Goal: Information Seeking & Learning: Learn about a topic

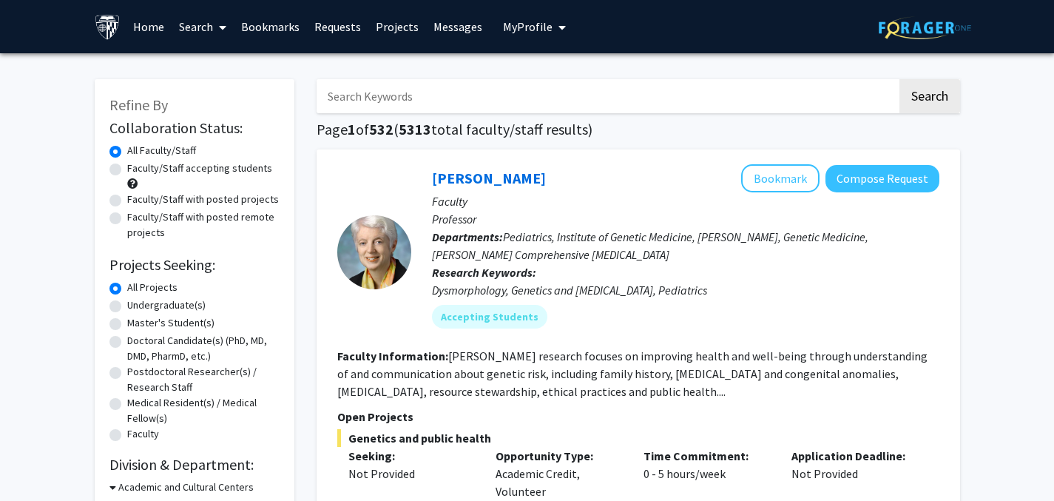
click at [247, 212] on label "Faculty/Staff with posted remote projects" at bounding box center [203, 224] width 152 height 31
click at [137, 212] on input "Faculty/Staff with posted remote projects" at bounding box center [132, 214] width 10 height 10
radio input "true"
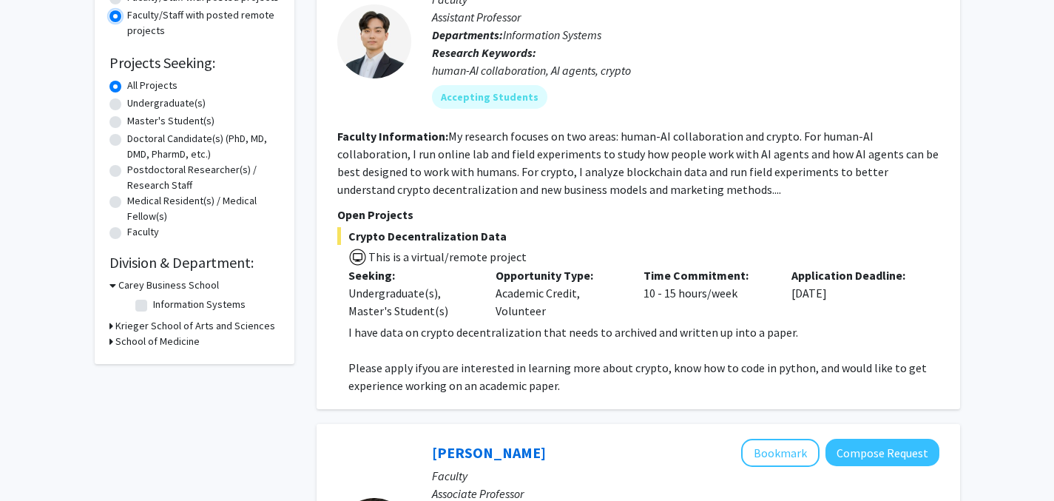
scroll to position [198, 0]
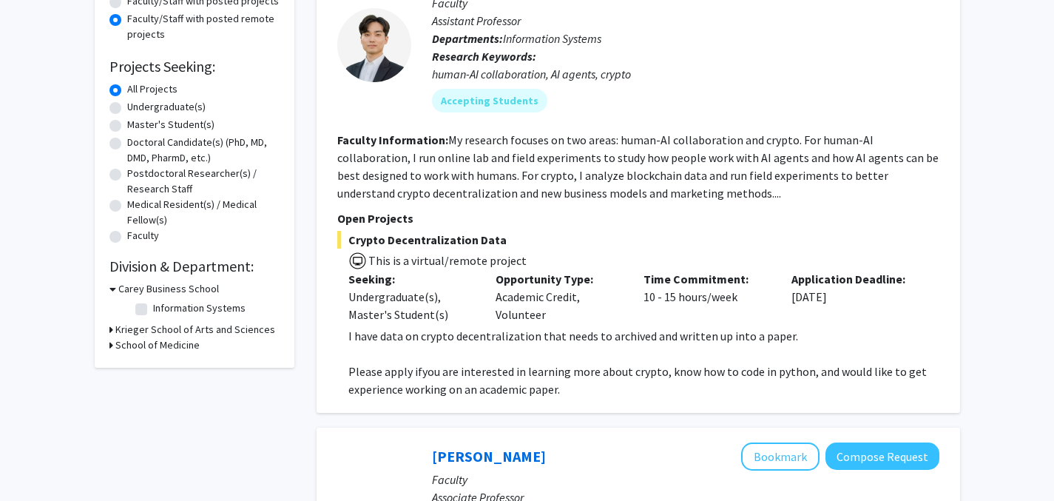
click at [676, 197] on fg-read-more "My research focuses on two areas: human-AI collaboration and crypto. For human-…" at bounding box center [637, 166] width 601 height 68
click at [666, 196] on fg-read-more "My research focuses on two areas: human-AI collaboration and crypto. For human-…" at bounding box center [637, 166] width 601 height 68
click at [637, 162] on fg-read-more "My research focuses on two areas: human-AI collaboration and crypto. For human-…" at bounding box center [637, 166] width 601 height 68
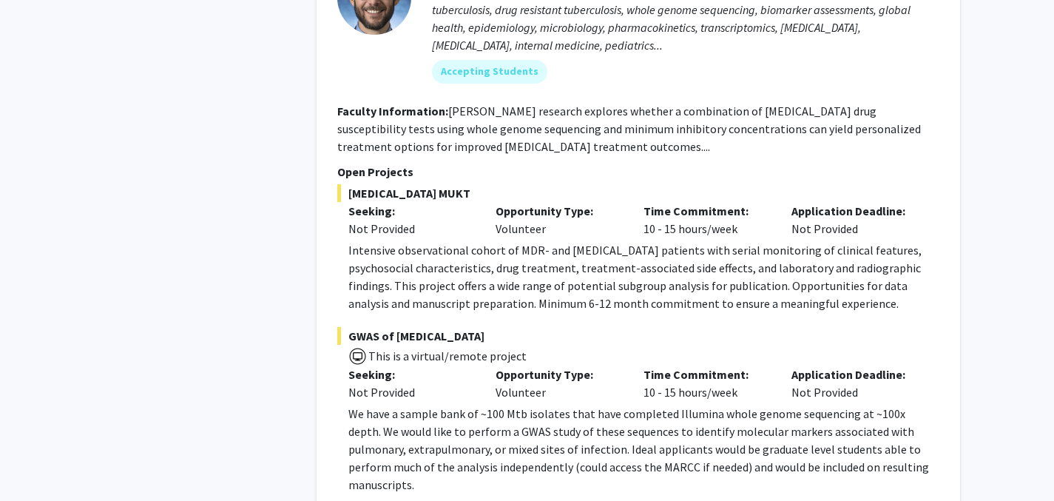
scroll to position [749, 0]
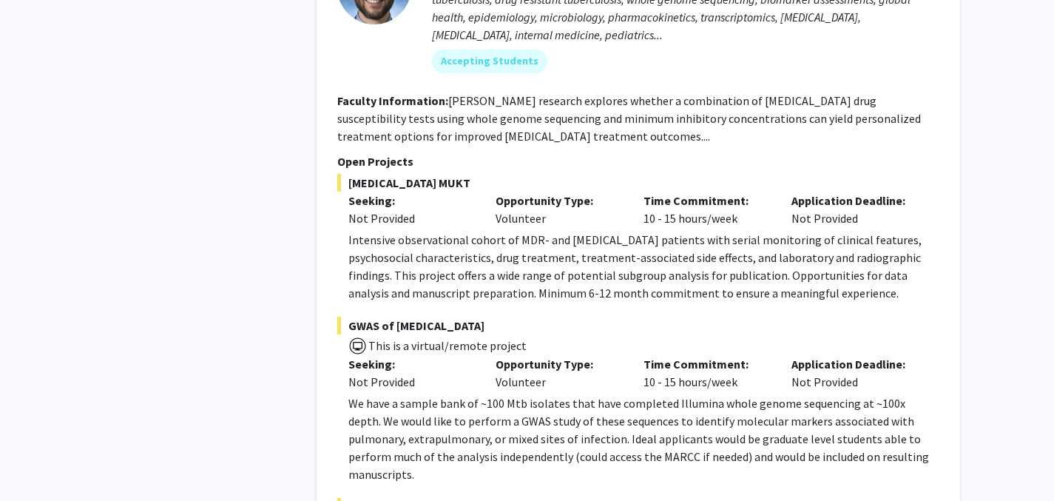
click at [595, 434] on p "We have a sample bank of ~100 Mtb isolates that have completed Illumina whole g…" at bounding box center [643, 438] width 591 height 89
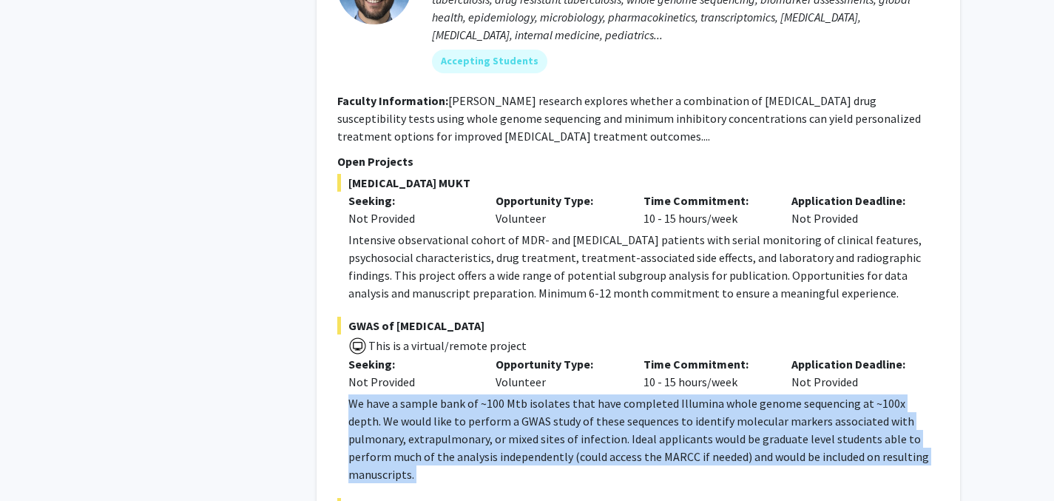
click at [595, 434] on p "We have a sample bank of ~100 Mtb isolates that have completed Illumina whole g…" at bounding box center [643, 438] width 591 height 89
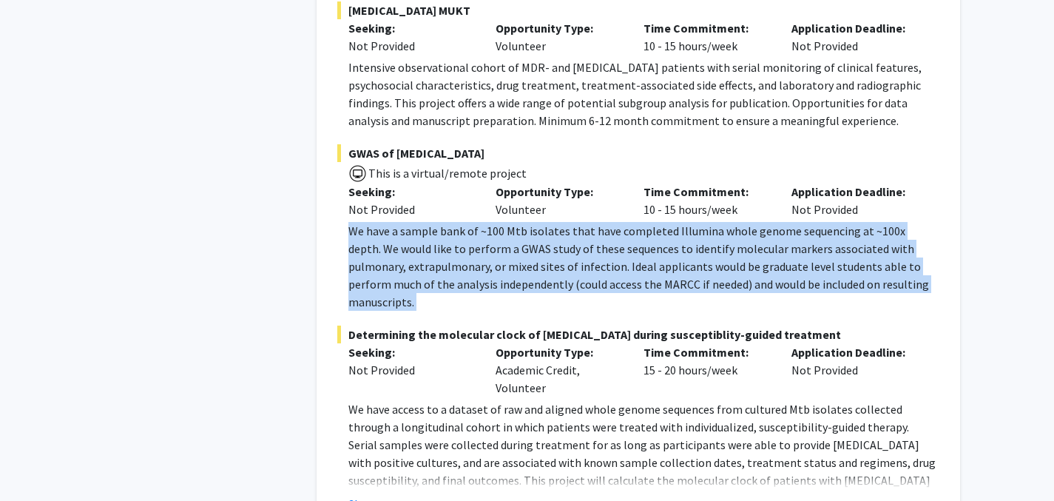
scroll to position [924, 0]
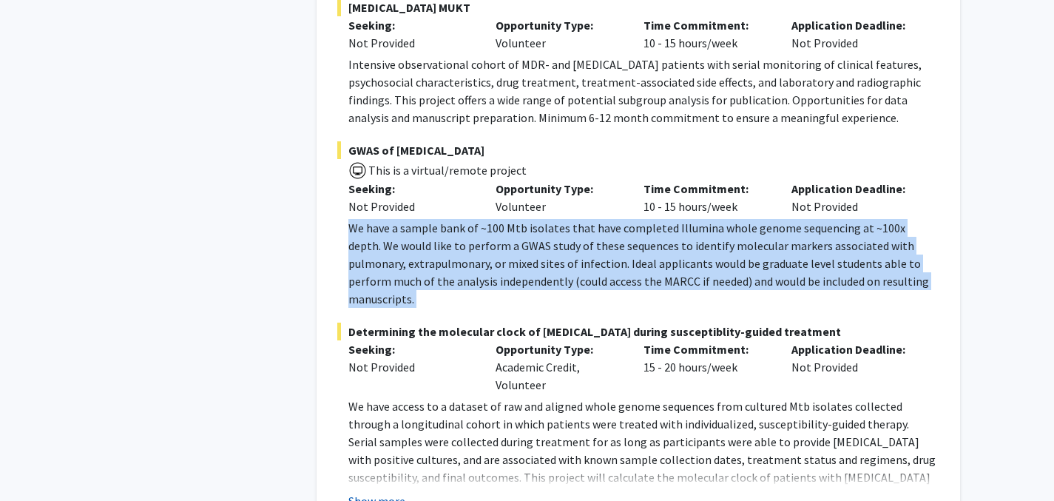
click at [397, 492] on button "Show more" at bounding box center [376, 501] width 57 height 18
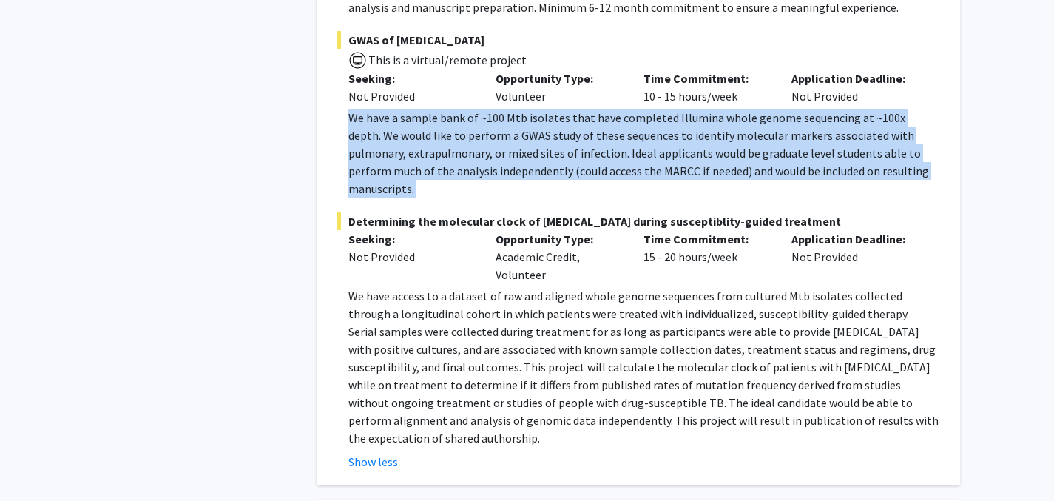
scroll to position [1039, 0]
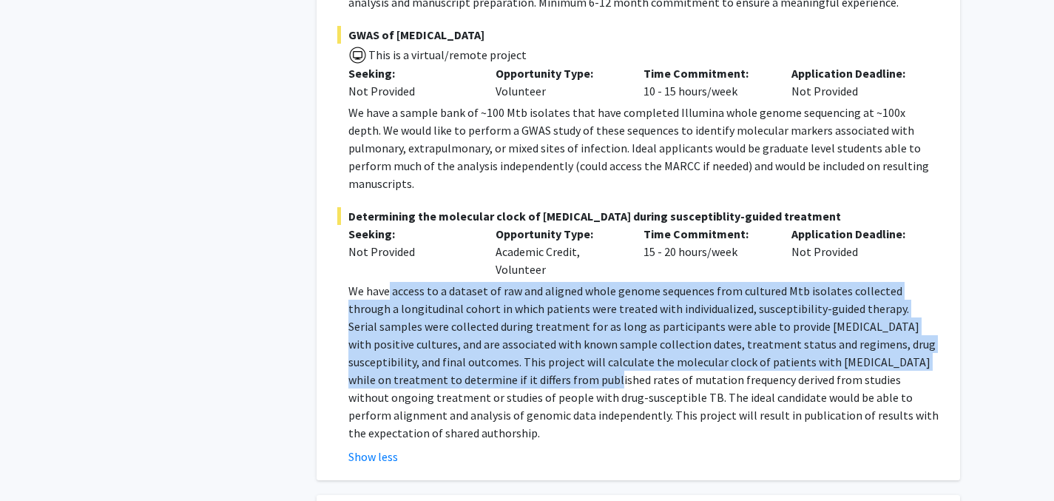
drag, startPoint x: 388, startPoint y: 274, endPoint x: 447, endPoint y: 363, distance: 107.2
click at [447, 363] on p "We have access to a dataset of raw and aligned whole genome sequences from cult…" at bounding box center [643, 362] width 591 height 160
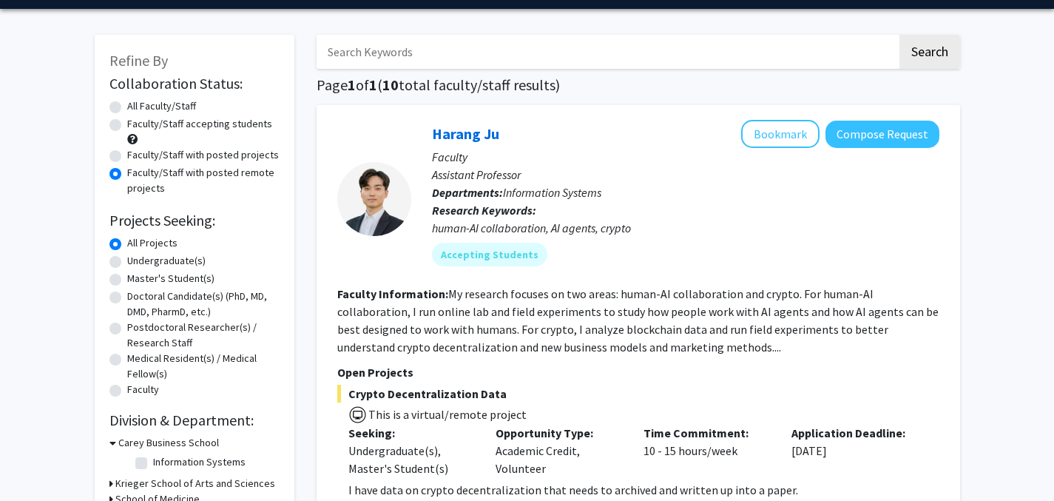
scroll to position [0, 0]
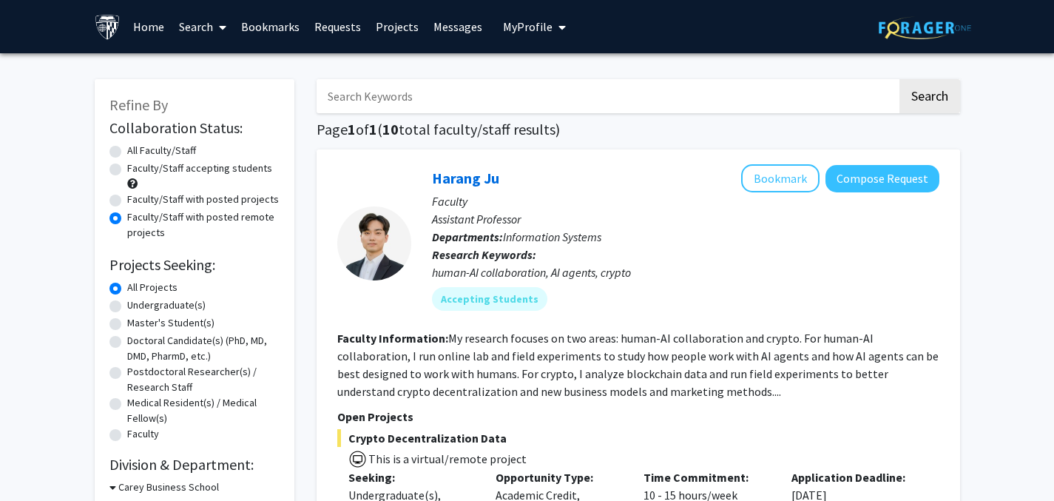
click at [163, 202] on label "Faculty/Staff with posted projects" at bounding box center [203, 199] width 152 height 16
click at [137, 201] on input "Faculty/Staff with posted projects" at bounding box center [132, 196] width 10 height 10
radio input "true"
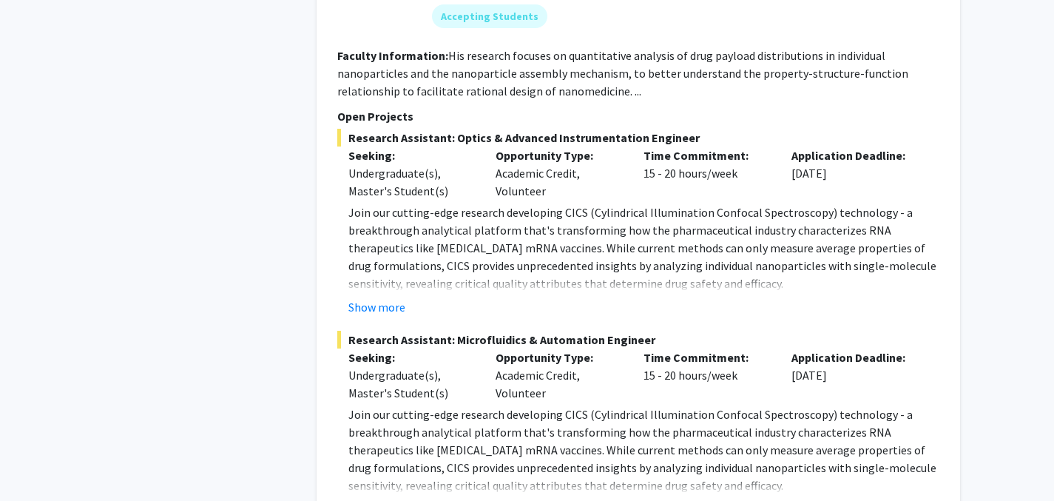
scroll to position [4689, 0]
